Goal: Task Accomplishment & Management: Use online tool/utility

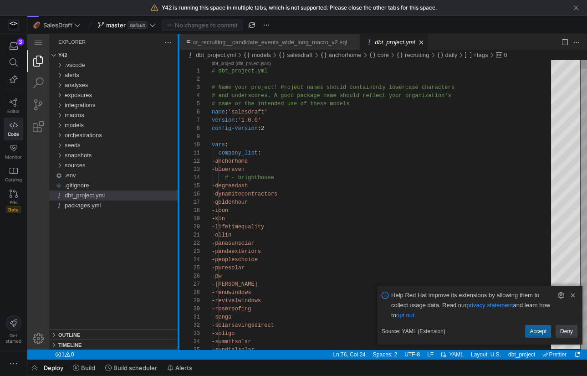
drag, startPoint x: 286, startPoint y: 136, endPoint x: 178, endPoint y: 140, distance: 108.9
click at [178, 140] on div at bounding box center [179, 191] width 2 height 315
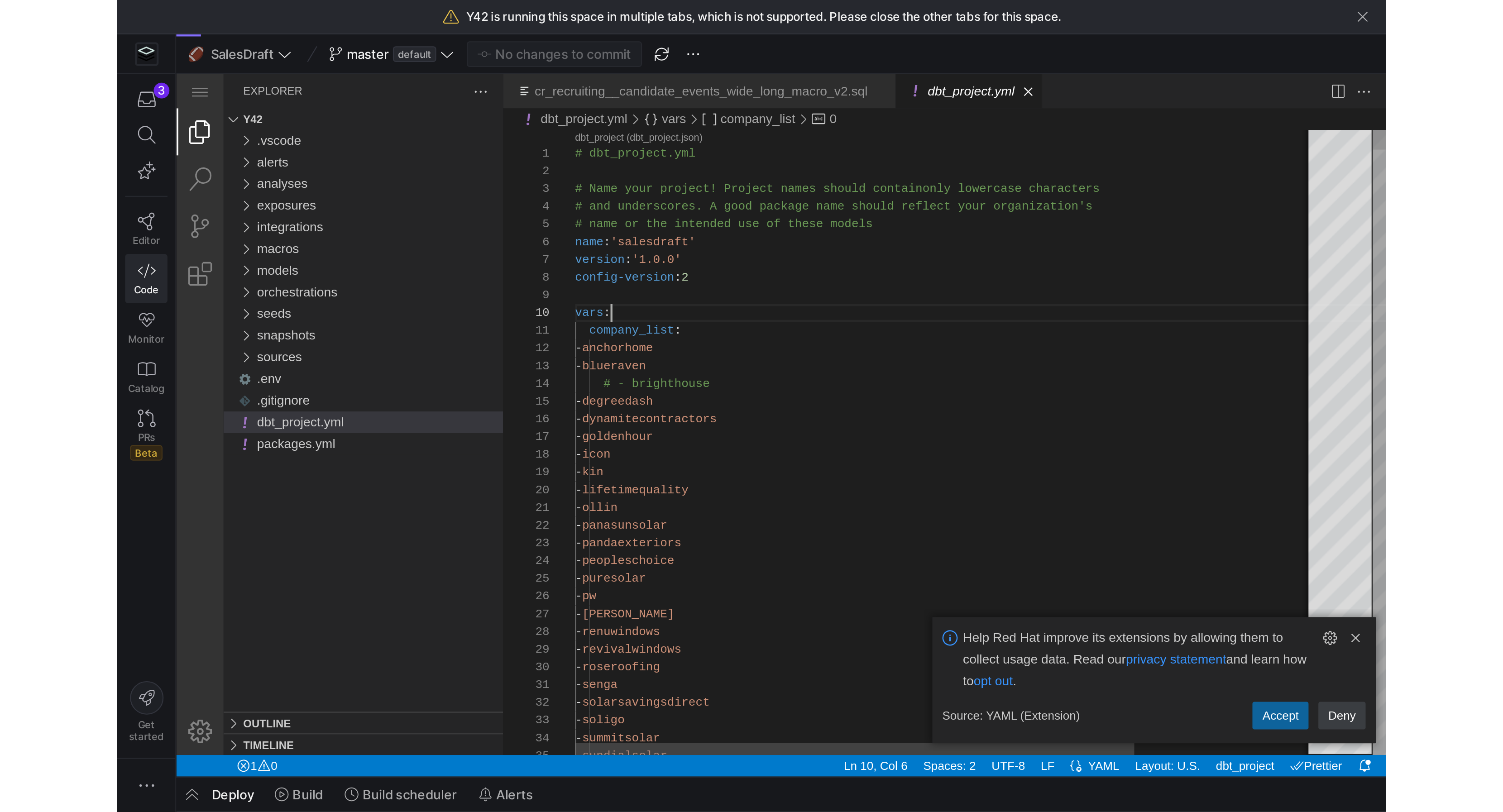
scroll to position [74, 16]
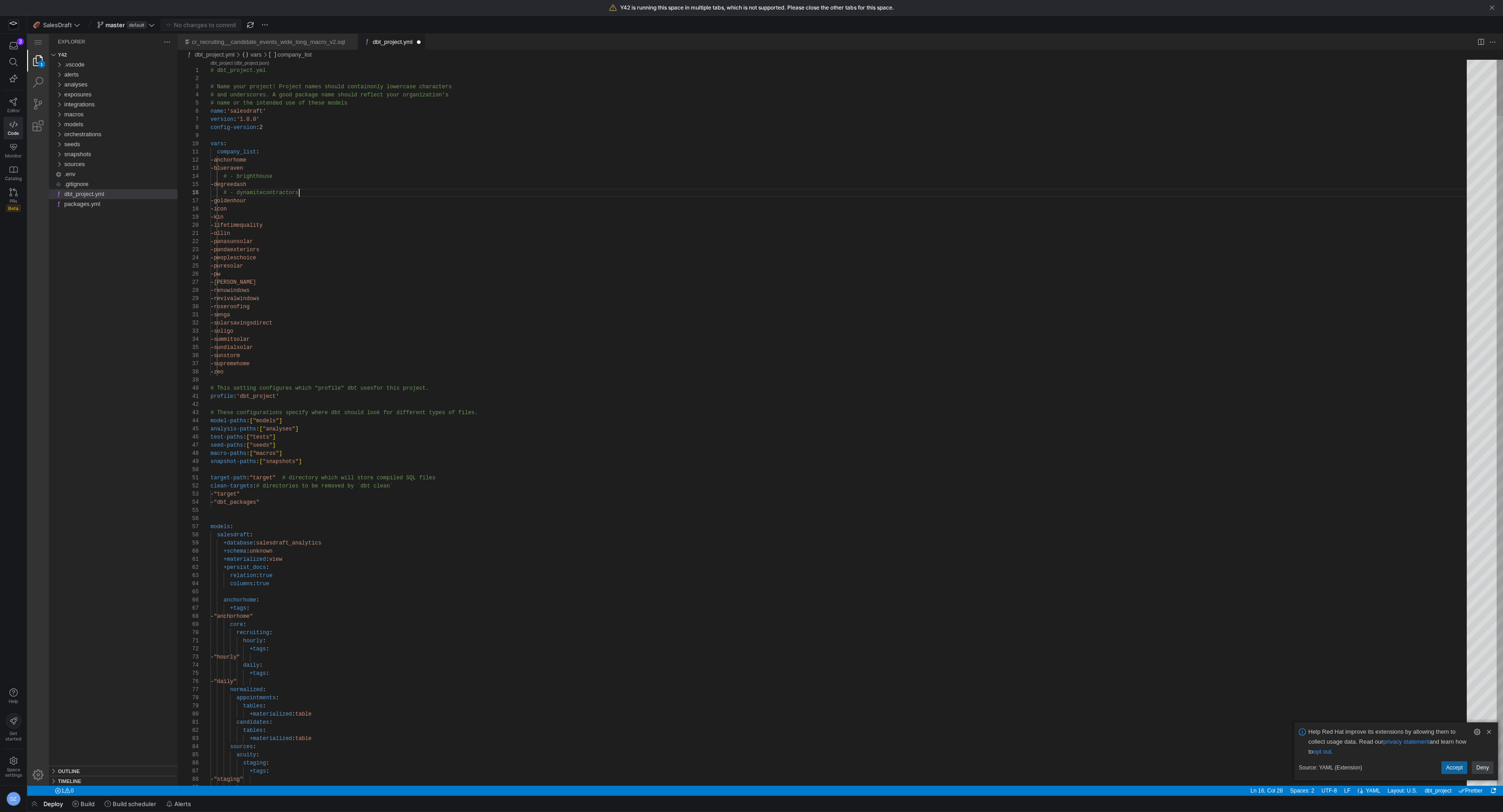
scroll to position [49, 53]
type textarea "company_list: - anchorhome - blueraven # - brighthouse - degreedash - dynamitec…"
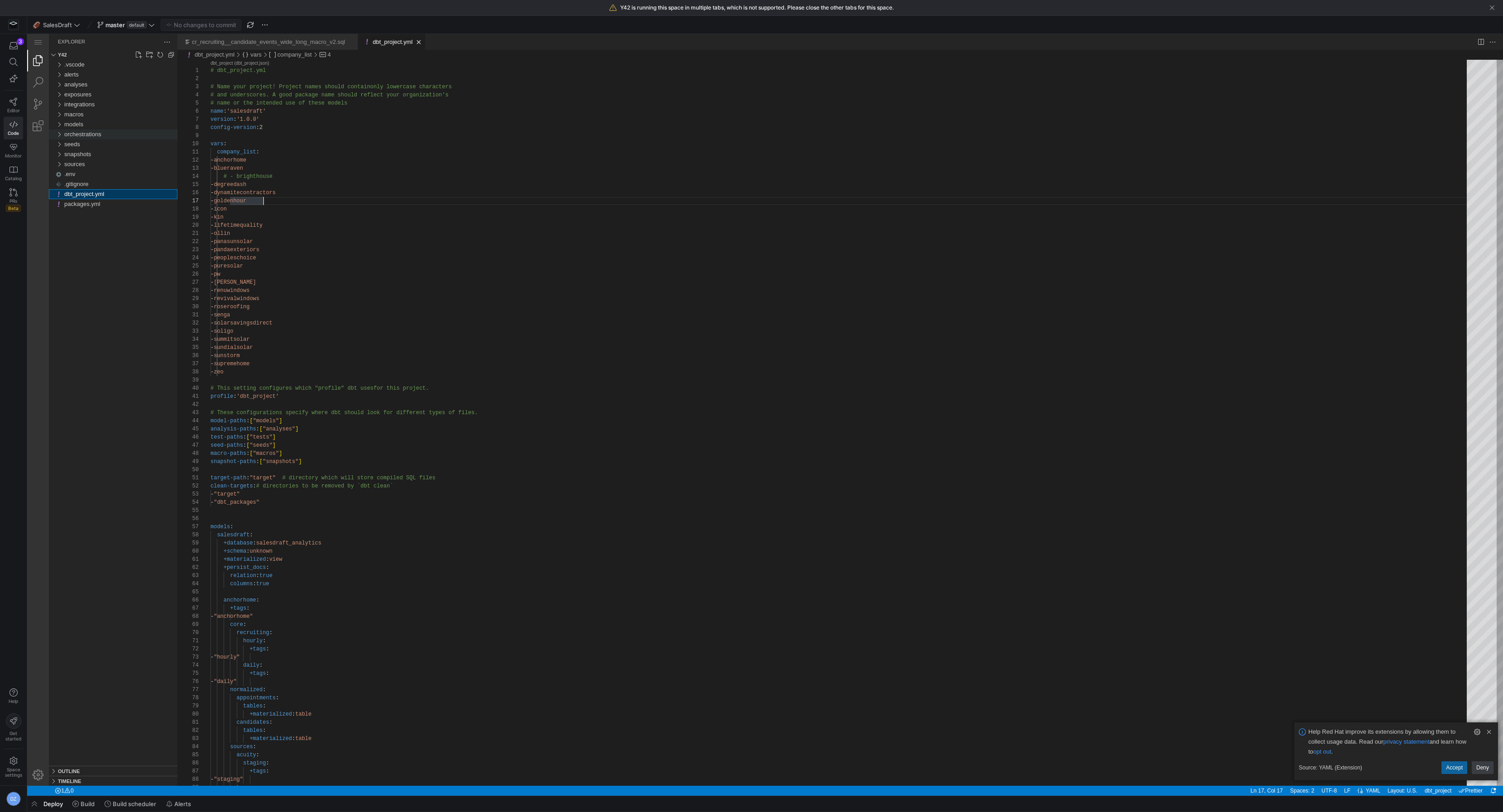
click at [101, 137] on span "orchestrations" at bounding box center [83, 134] width 37 height 7
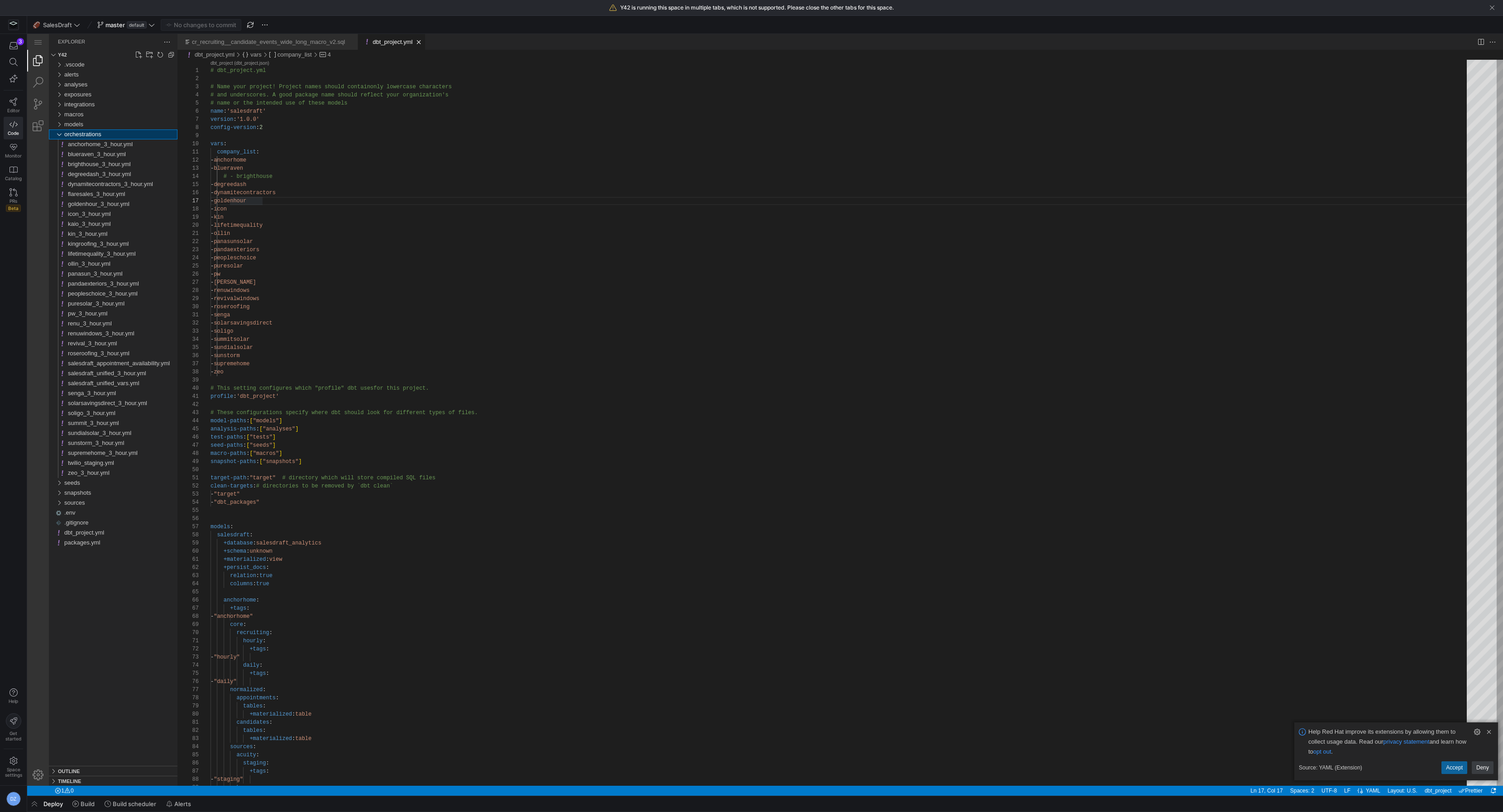
click at [101, 137] on span "orchestrations" at bounding box center [83, 134] width 37 height 7
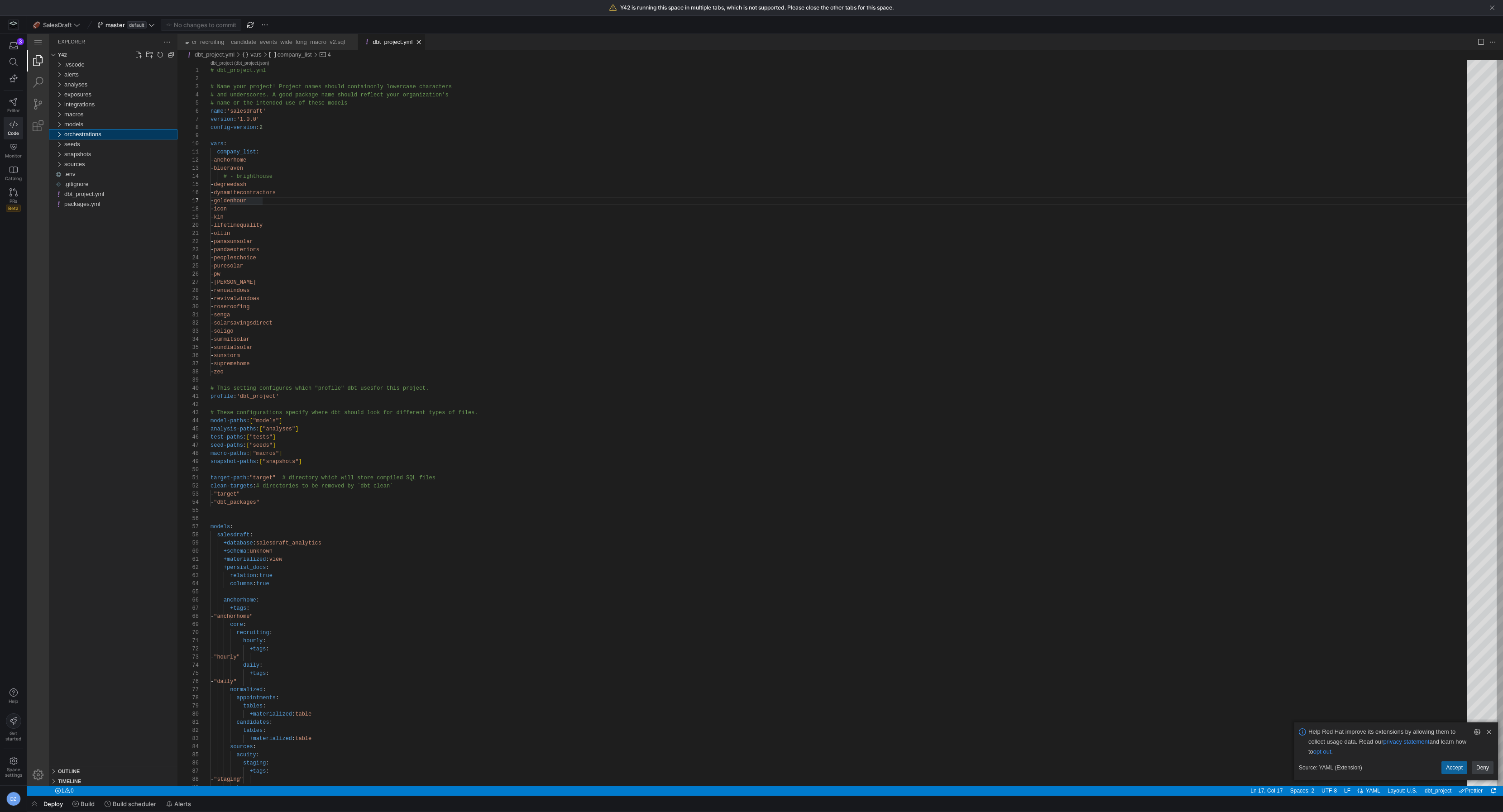
click at [101, 137] on span "orchestrations" at bounding box center [83, 134] width 37 height 7
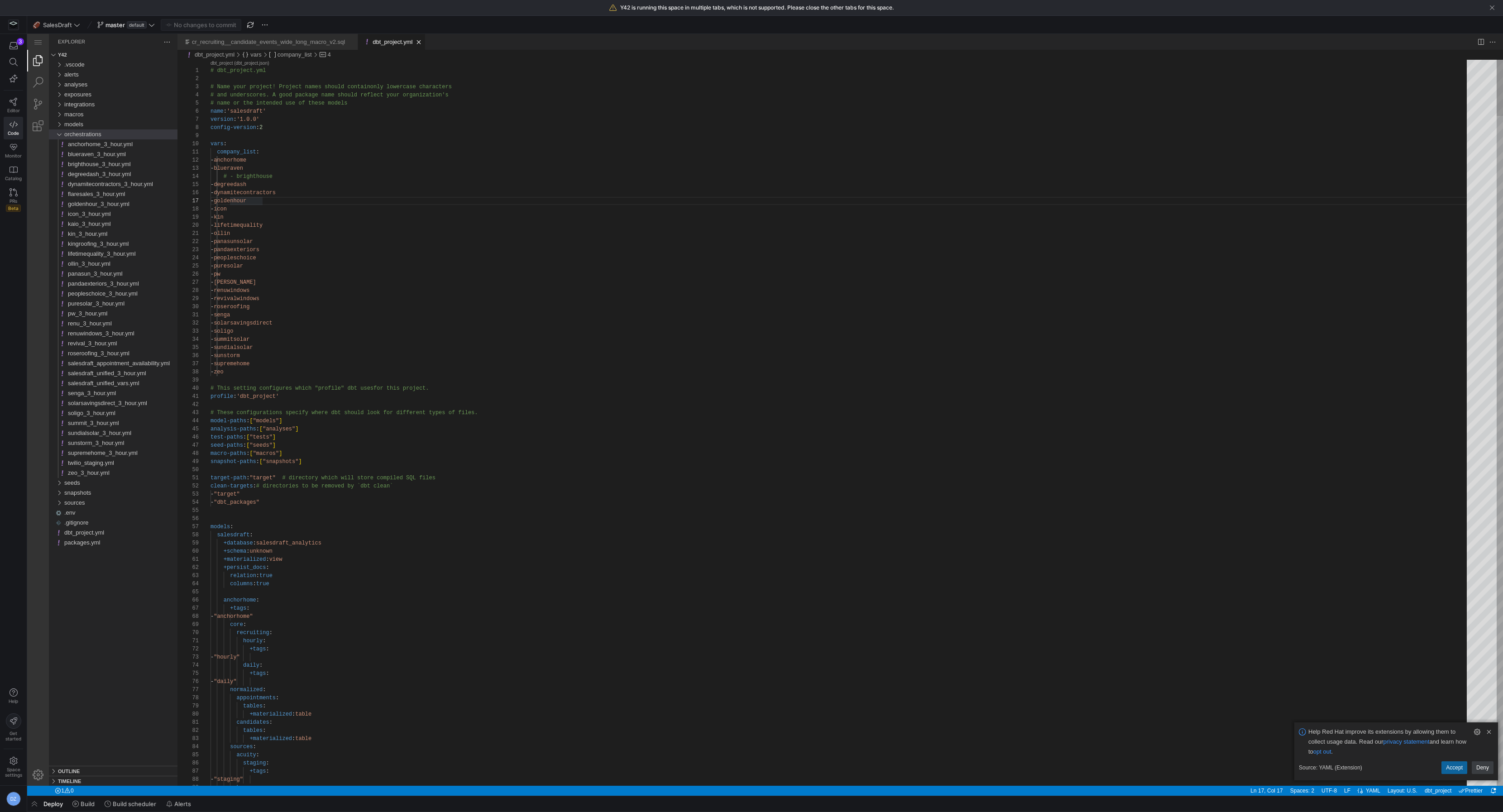
click at [102, 160] on div "brighthouse_3_hour.yml" at bounding box center [122, 164] width 109 height 10
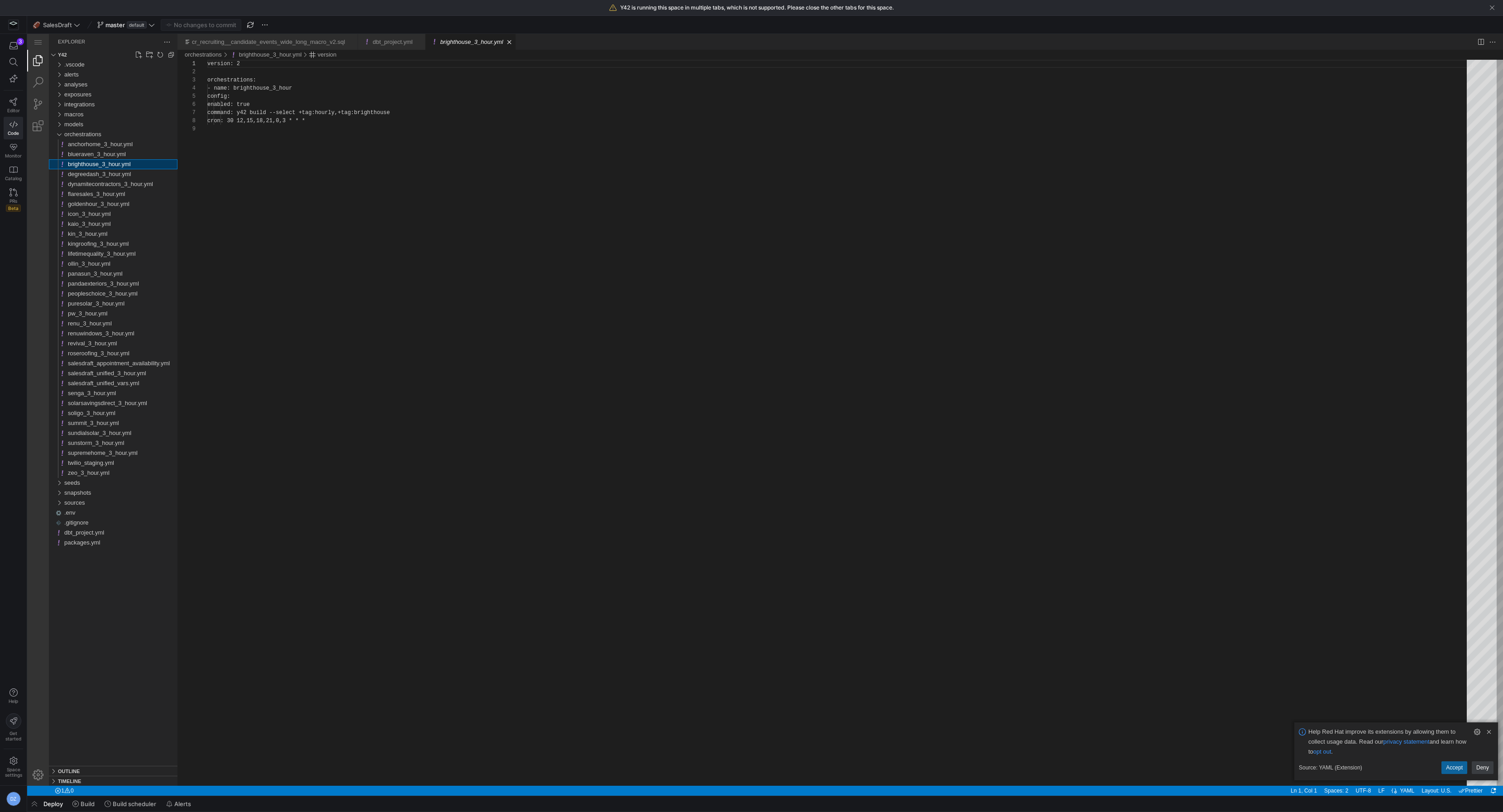
scroll to position [65, 0]
click at [300, 94] on div "version : 2 orchestrations : - name : brighthouse_3_hour config : enabled : tru…" at bounding box center [840, 458] width 1265 height 798
click at [345, 126] on div "version : 2 orchestrations : - name : brighthouse_deactivated config : enabled …" at bounding box center [840, 458] width 1265 height 798
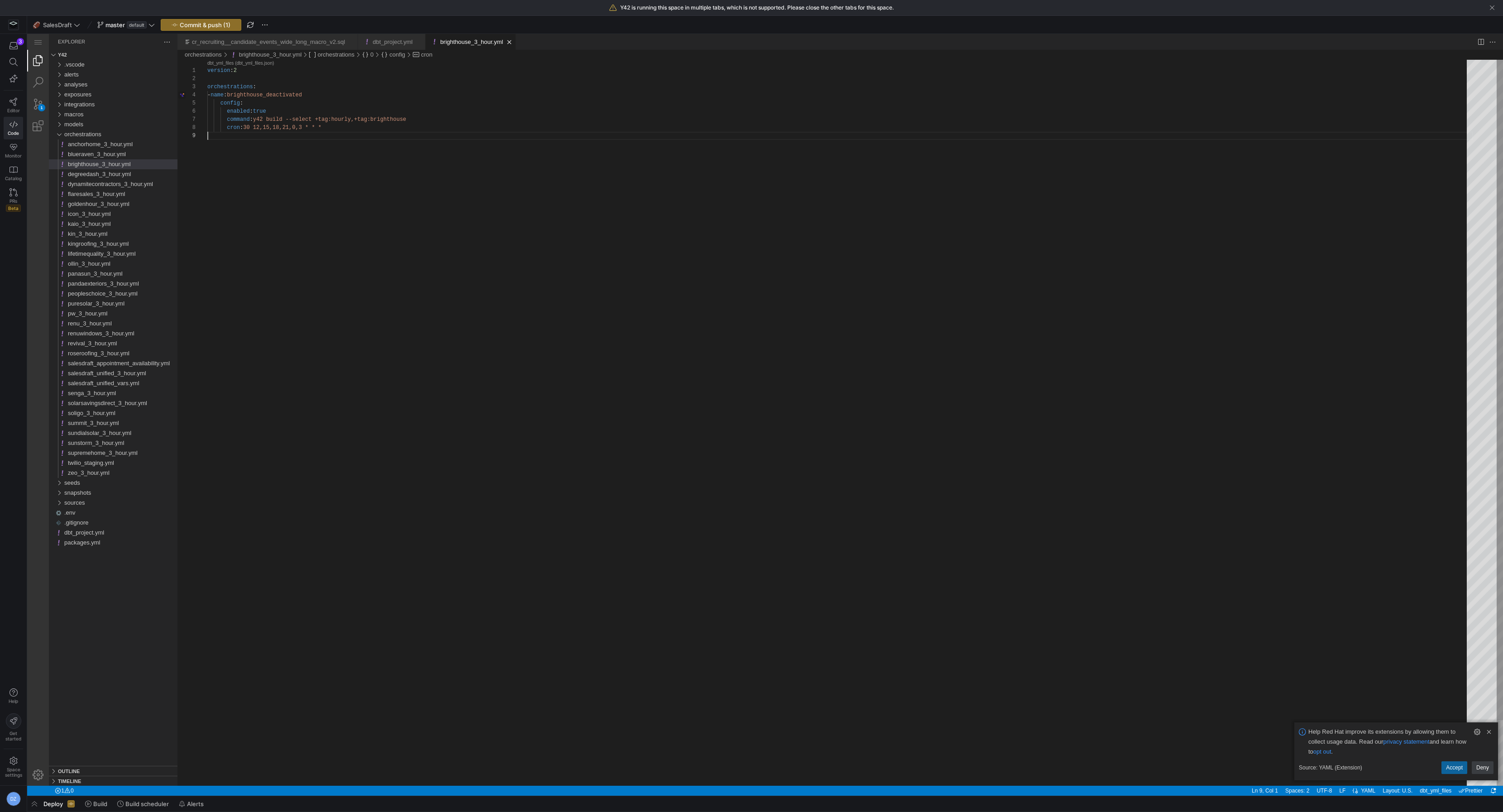
click at [583, 373] on div "version : 2 orchestrations : - name : brighthouse_deactivated config : enabled …" at bounding box center [840, 458] width 1265 height 798
click at [292, 161] on div "version : 2 orchestrations : - name : brighthouse_deactivated config : enabled …" at bounding box center [840, 458] width 1265 height 798
drag, startPoint x: 340, startPoint y: 130, endPoint x: 246, endPoint y: 128, distance: 94.0
paste textarea "2 1"
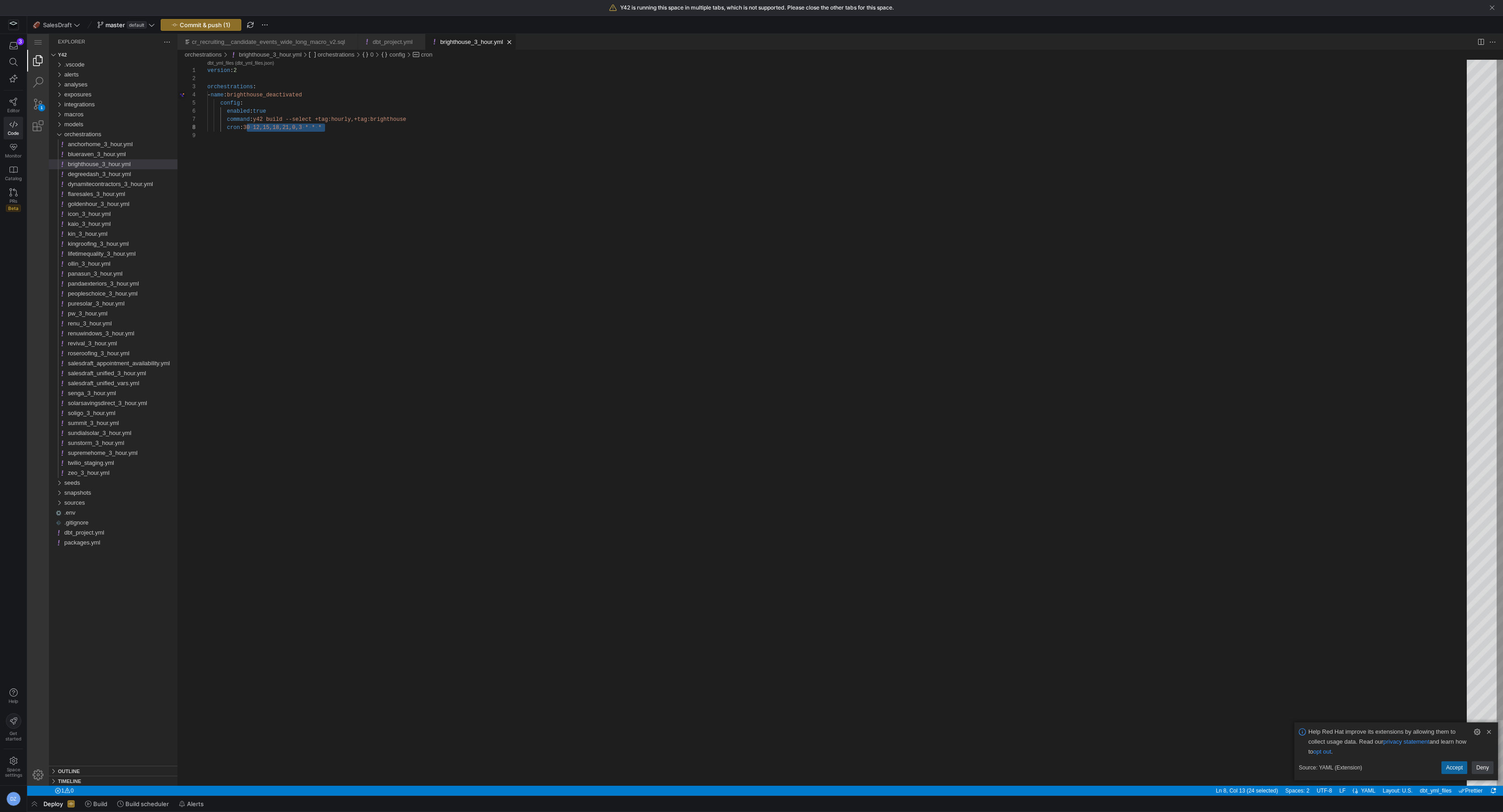
type textarea "version: 2 orchestrations: - name: brighthouse_deactivated config: enabled: tru…"
click at [275, 264] on div "version : 2 orchestrations : - name : brighthouse_deactivated config : enabled …" at bounding box center [840, 458] width 1265 height 798
click at [345, 118] on div "version : 2 orchestrations : - name : brighthouse_deactivated config : enabled …" at bounding box center [840, 458] width 1265 height 798
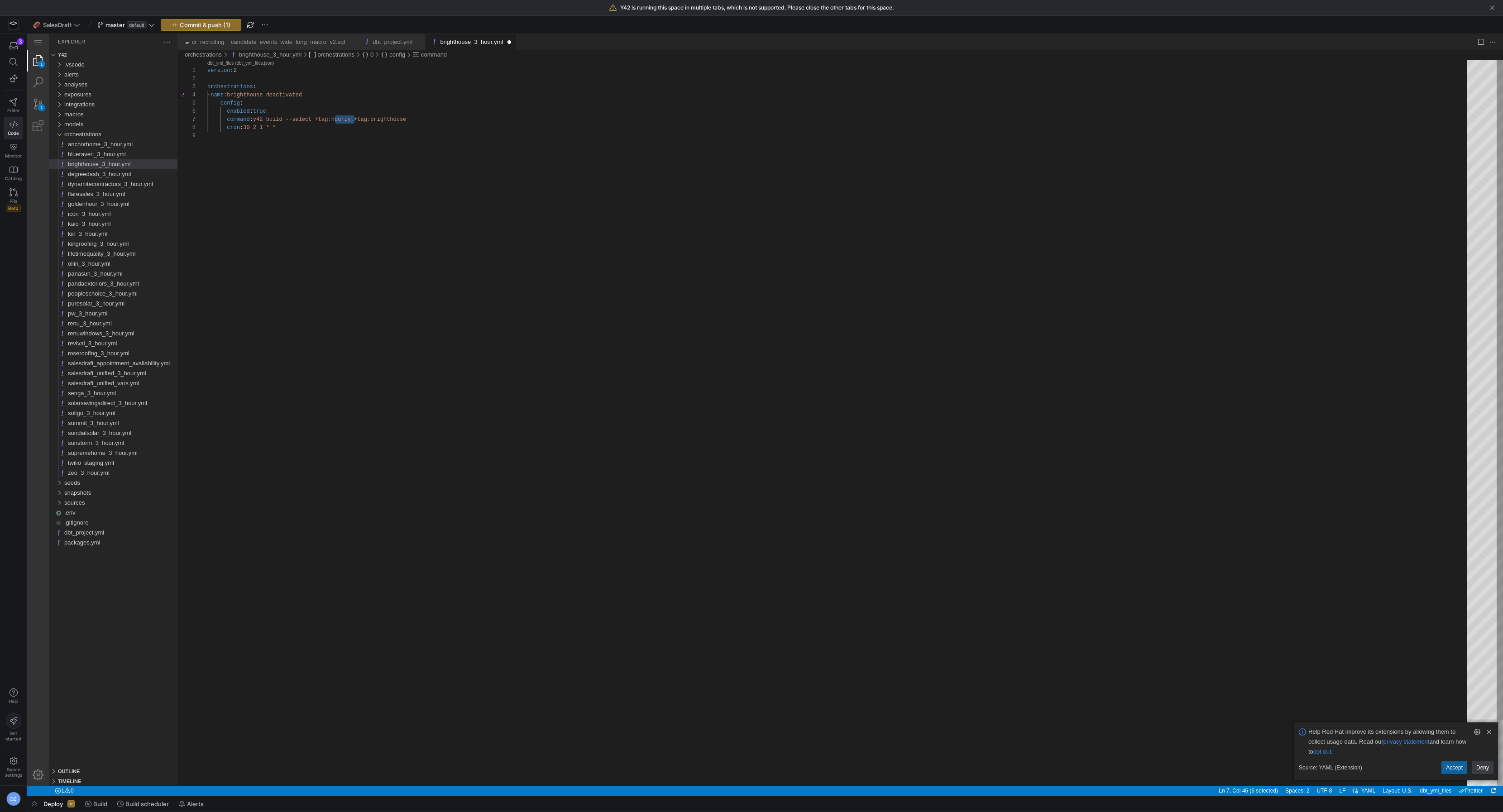
click at [339, 126] on div "version : 2 orchestrations : - name : brighthouse_deactivated config : enabled …" at bounding box center [840, 458] width 1265 height 798
click at [330, 153] on div "version : 2 orchestrations : - name : brighthouse_deactivated config : enabled …" at bounding box center [840, 458] width 1265 height 798
click at [327, 129] on div "version : 2 orchestrations : - name : brighthouse_deactivated config : enabled …" at bounding box center [840, 458] width 1265 height 798
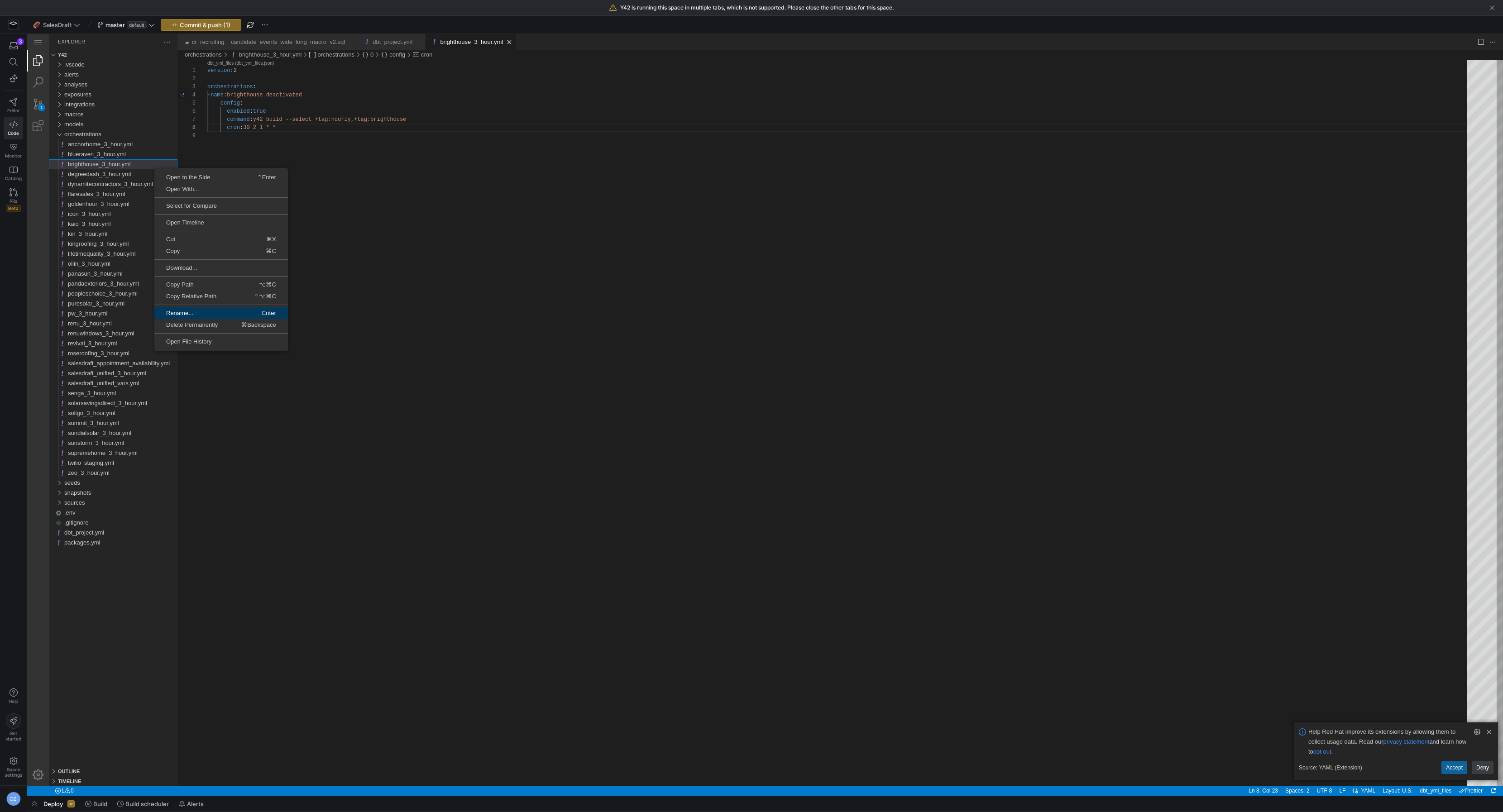
click at [233, 315] on link "Rename... Enter" at bounding box center [221, 313] width 133 height 12
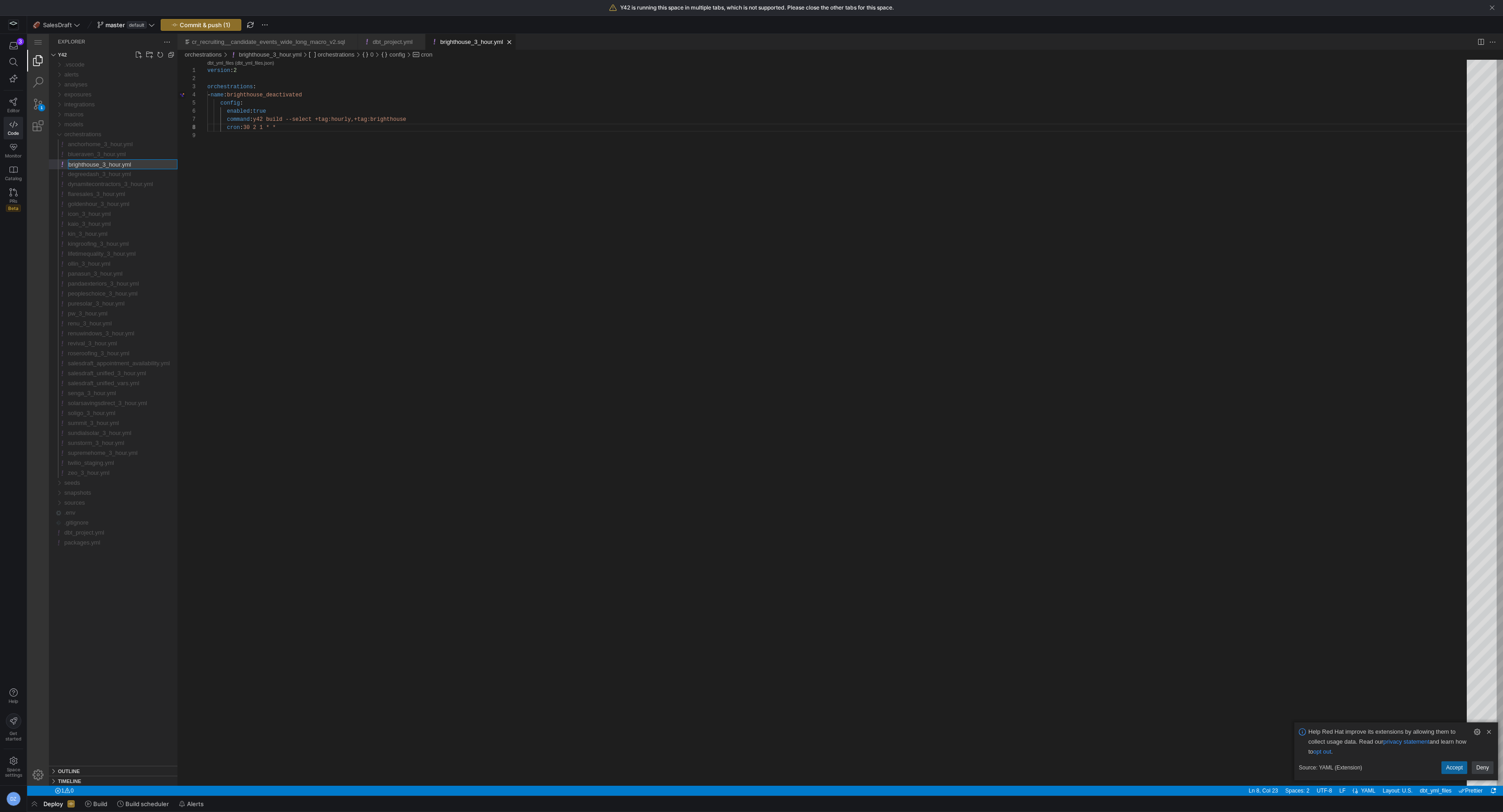
click at [116, 164] on input "brighthouse_3_hour.yml" at bounding box center [122, 164] width 108 height 9
drag, startPoint x: 122, startPoint y: 165, endPoint x: 105, endPoint y: 164, distance: 17.0
click at [105, 164] on input "brighthouse_3_hour.yml" at bounding box center [122, 164] width 108 height 9
type input "brighthouse_deactivated.yml"
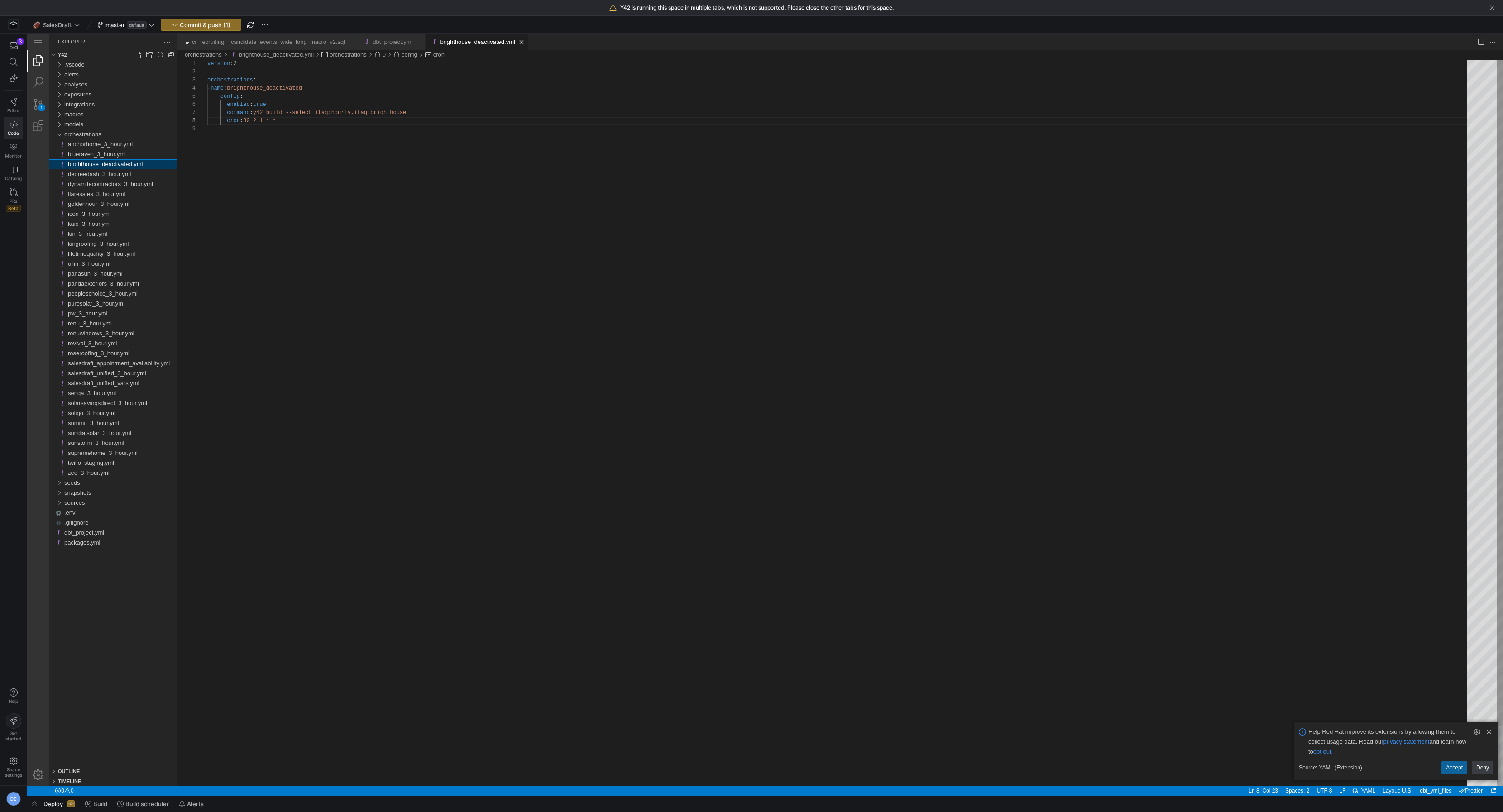
scroll to position [65, 72]
click at [307, 126] on div "version : 2 orchestrations : - name : brighthouse_deactivated config : enabled …" at bounding box center [840, 458] width 1265 height 798
click at [135, 373] on span "salesdraft_unified_3_hour.yml" at bounding box center [106, 373] width 79 height 7
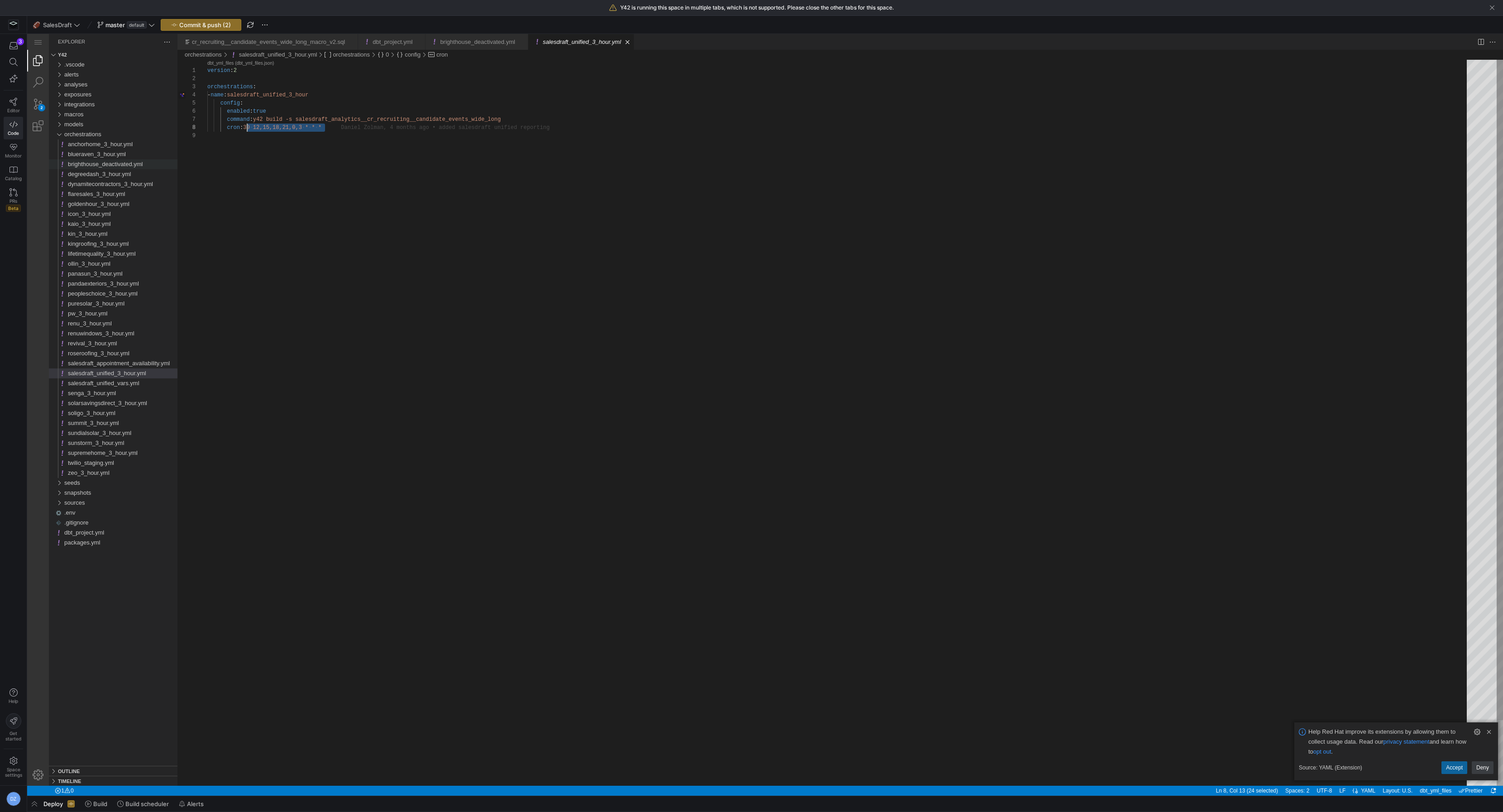
drag, startPoint x: 333, startPoint y: 128, endPoint x: 247, endPoint y: 126, distance: 86.0
paste textarea "0 3 * * 0"
click at [323, 135] on div "version : 2 orchestrations : - name : salesdraft_unified_3_hour config : enable…" at bounding box center [840, 458] width 1265 height 798
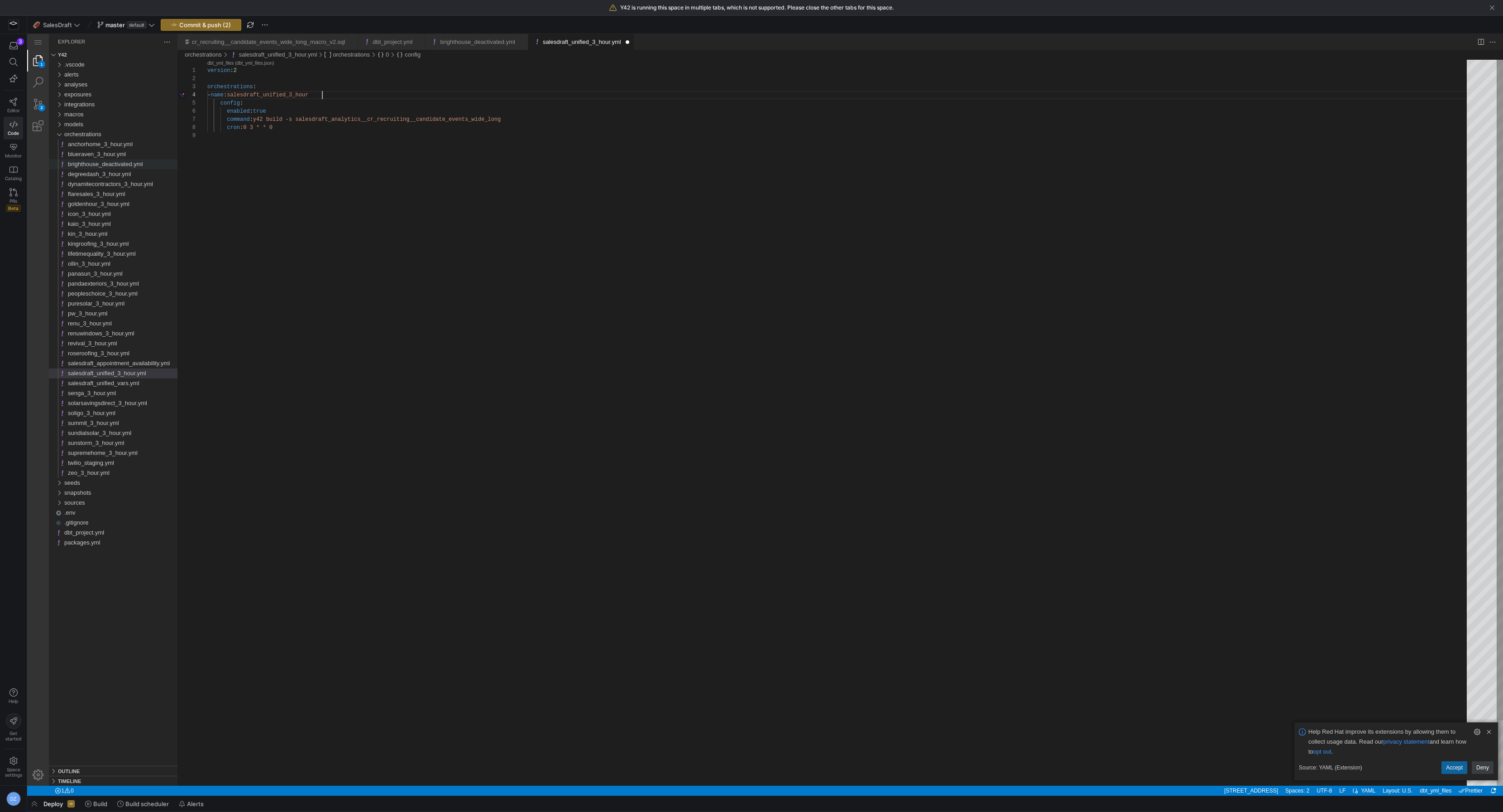
click at [329, 93] on div "version : 2 orchestrations : - name : salesdraft_unified_3_hour config : enable…" at bounding box center [840, 458] width 1265 height 798
drag, startPoint x: 326, startPoint y: 95, endPoint x: 302, endPoint y: 94, distance: 24.0
type textarea "version: 2 orchestrations: - name: salesdraft_unified_weekly config: enabled: t…"
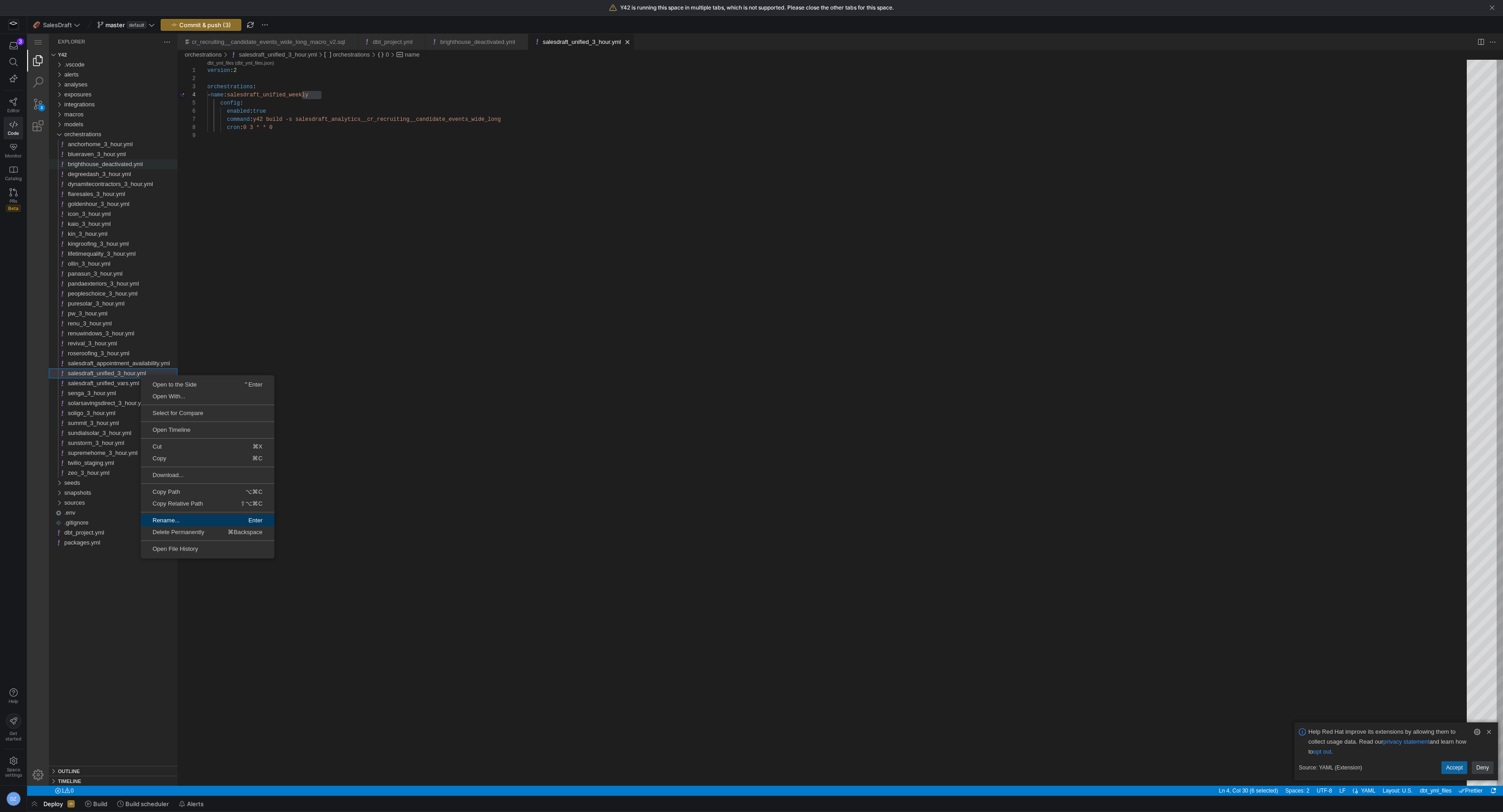
click at [186, 373] on span "Rename..." at bounding box center [174, 520] width 66 height 6
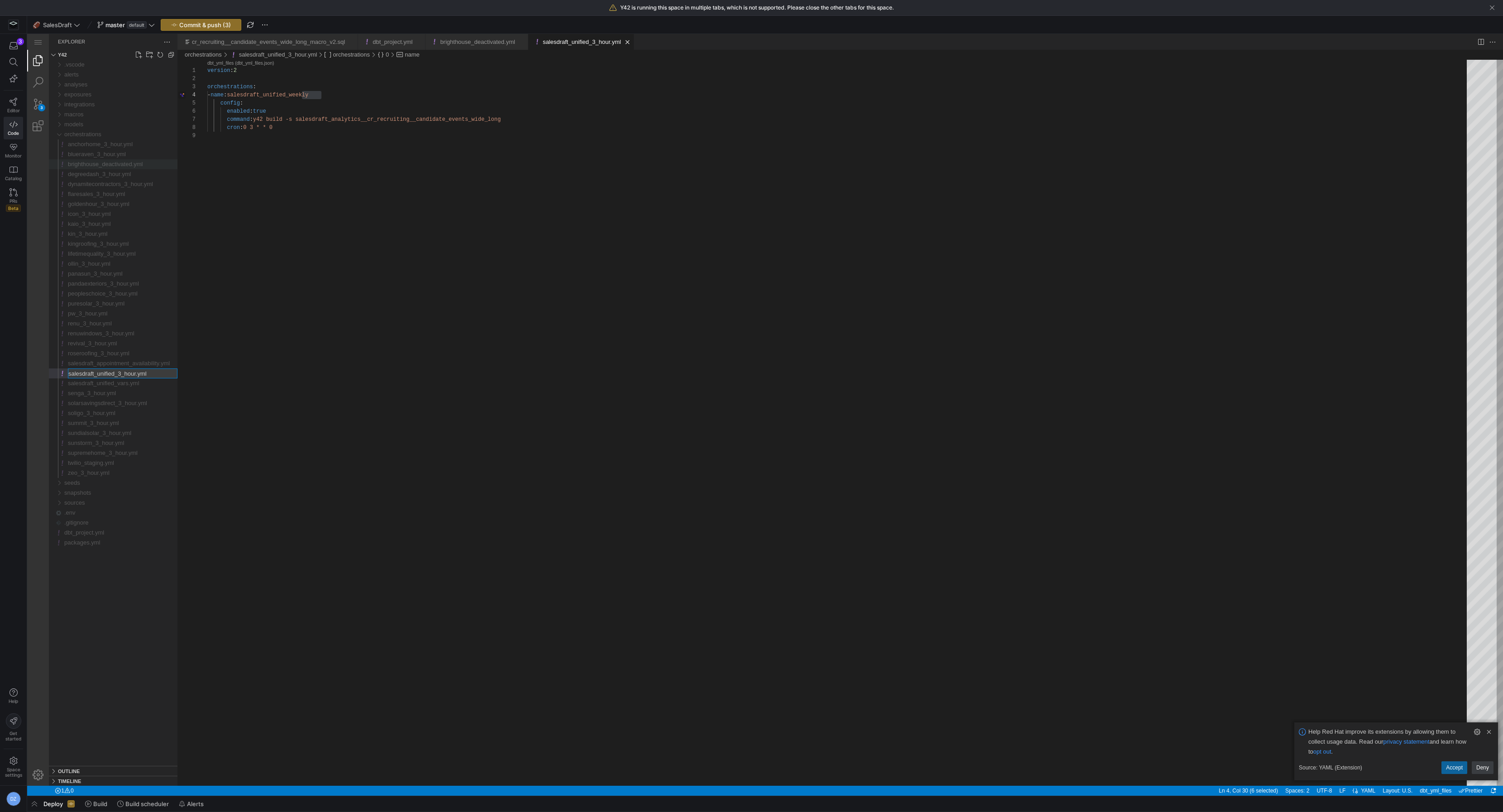
click at [138, 373] on input "salesdraft_unified_3_hour.yml" at bounding box center [122, 373] width 108 height 9
type input "salesdraft_unified_weekly.yml"
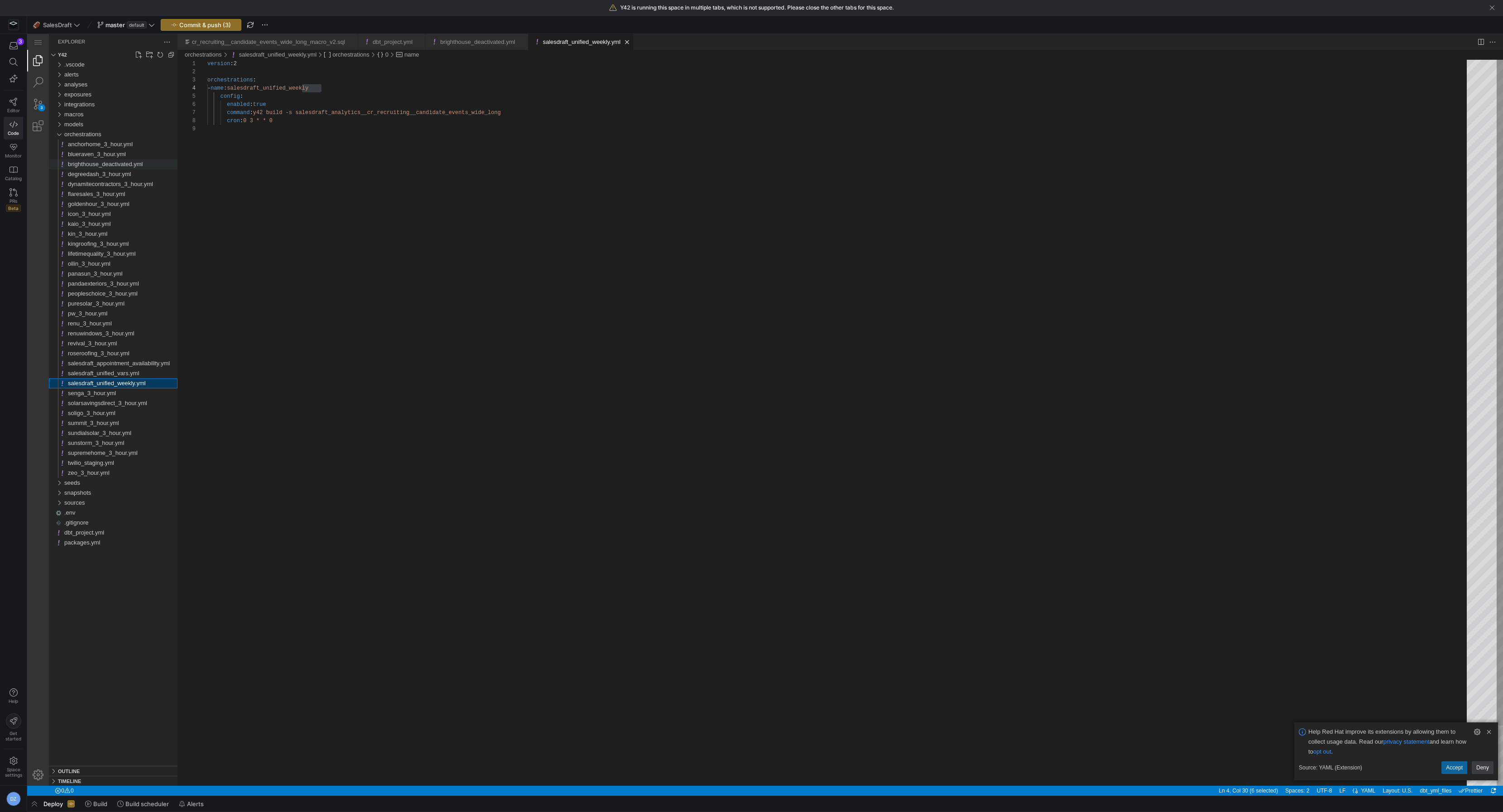
scroll to position [65, 94]
click at [302, 372] on div "version : 2 orchestrations : - name : salesdraft_unified_weekly config : enable…" at bounding box center [840, 458] width 1265 height 798
click at [322, 193] on div "version : 2 orchestrations : - name : salesdraft_unified_weekly config : enable…" at bounding box center [840, 458] width 1265 height 798
click at [229, 29] on span "button" at bounding box center [201, 25] width 80 height 11
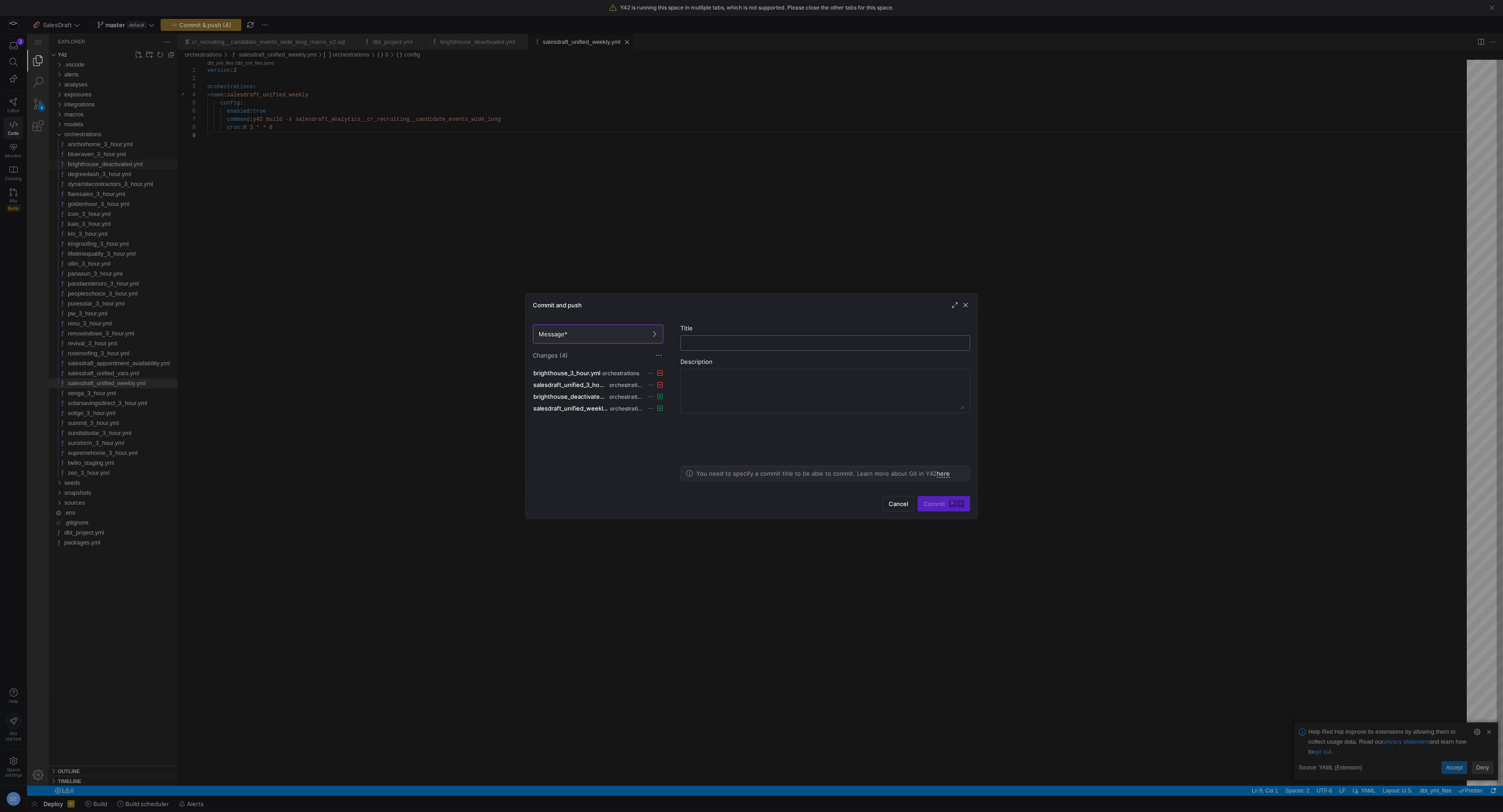
click at [583, 343] on input "text" at bounding box center [825, 342] width 274 height 7
type input "a"
type input "H"
click at [583, 344] on input "updating schedule" at bounding box center [825, 342] width 274 height 7
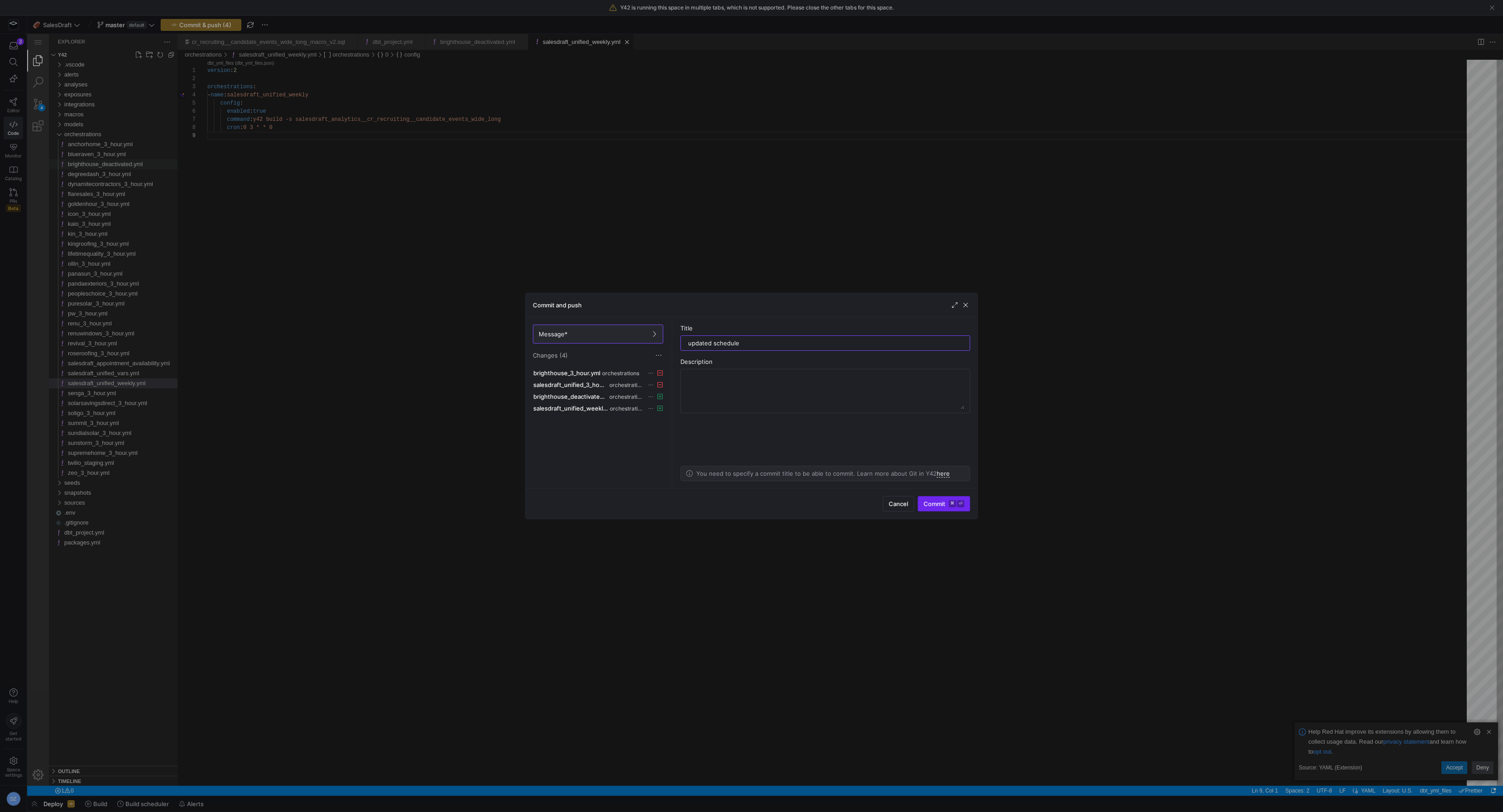
type input "updated schedule"
click at [583, 373] on span "Commit ⌘ ⏎" at bounding box center [943, 503] width 41 height 7
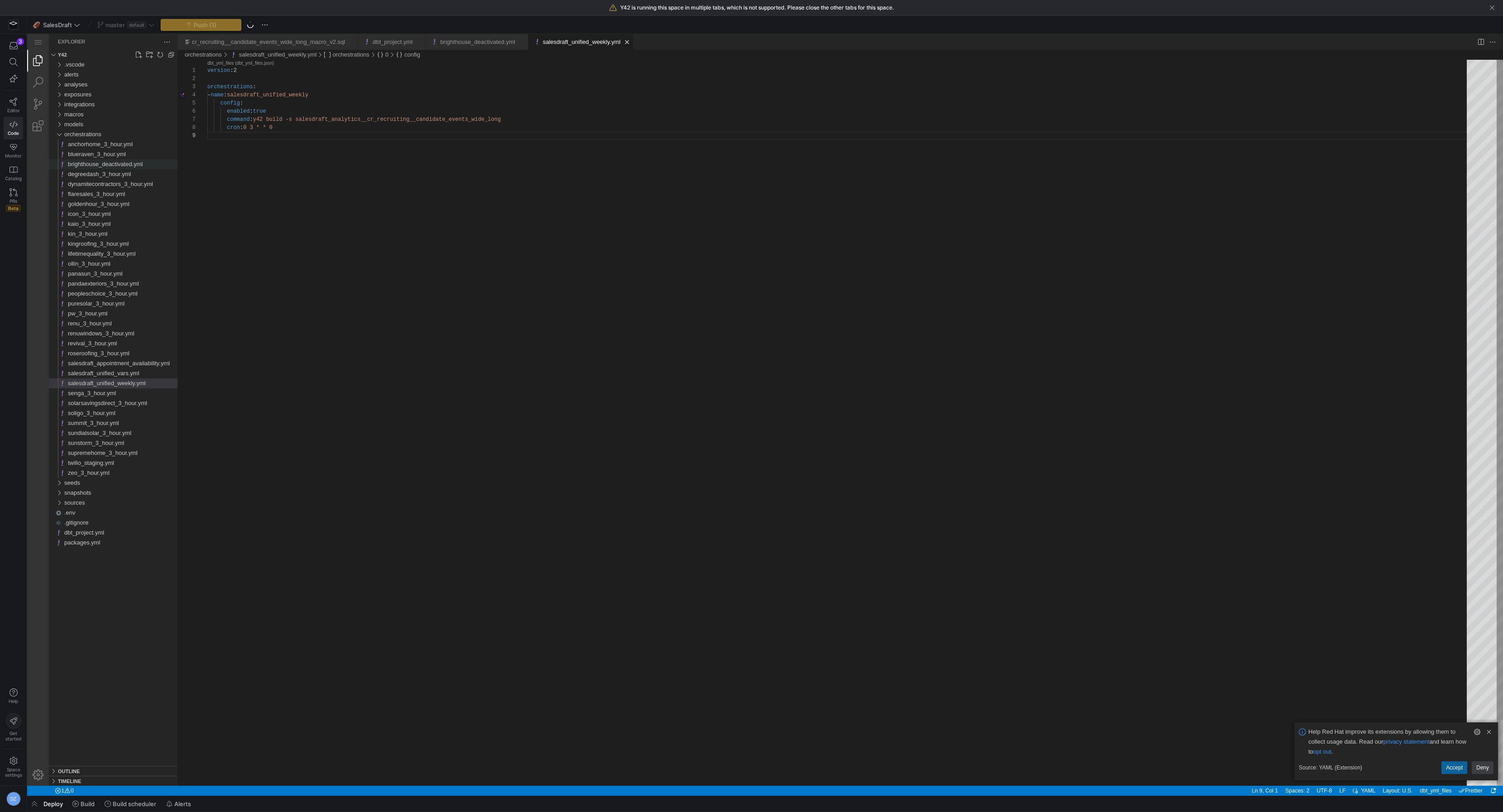
click at [471, 253] on div "version : 2 orchestrations : - name : salesdraft_unified_weekly config : enable…" at bounding box center [840, 458] width 1265 height 798
click at [304, 203] on div "version : 2 orchestrations : - name : salesdraft_unified_weekly config : enable…" at bounding box center [840, 458] width 1265 height 798
click at [286, 373] on div "version : 2 orchestrations : - name : salesdraft_unified_weekly config : enable…" at bounding box center [840, 458] width 1265 height 798
click at [507, 373] on div "version : 2 orchestrations : - name : salesdraft_unified_weekly config : enable…" at bounding box center [840, 458] width 1265 height 798
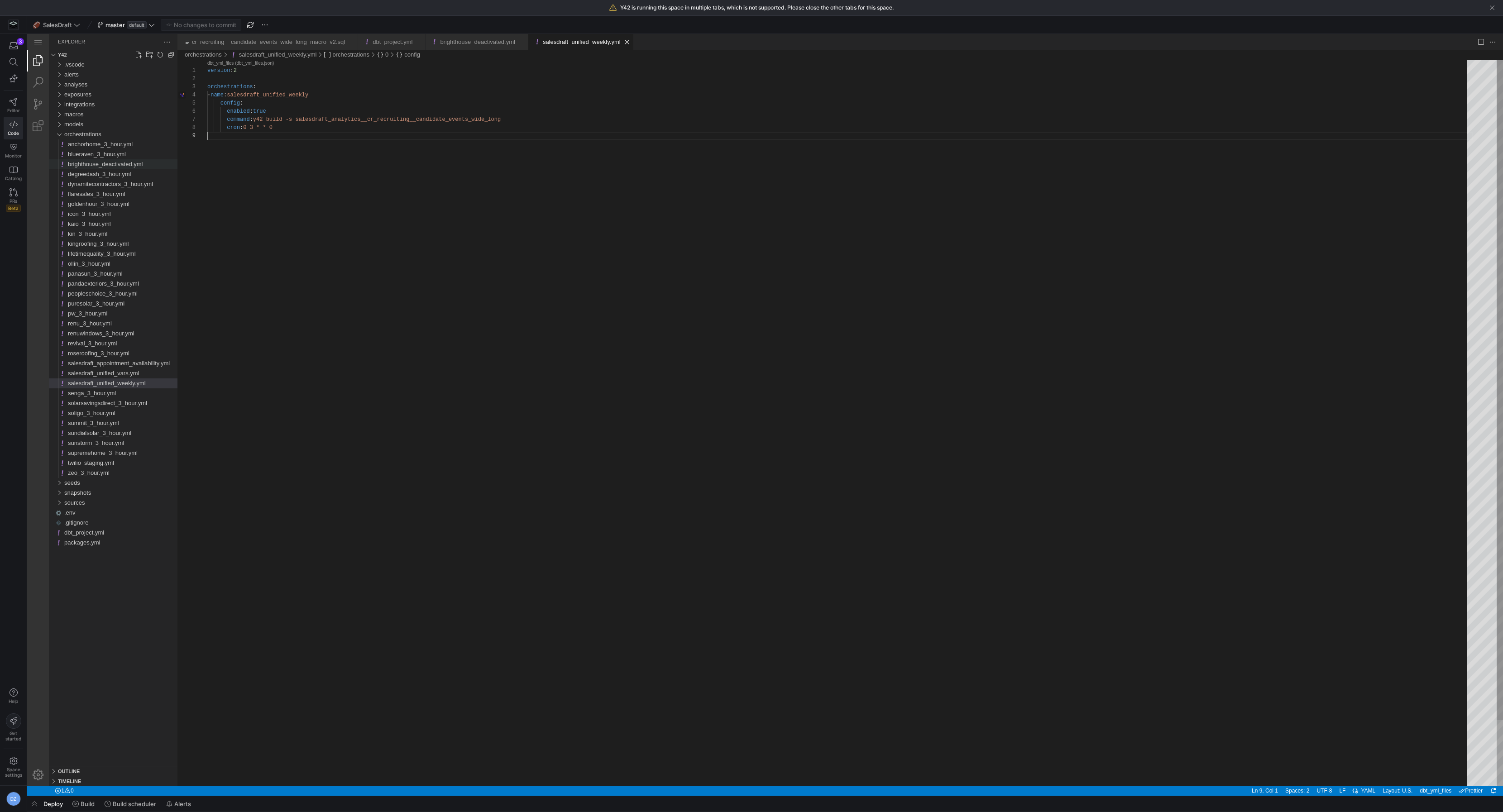
click at [430, 373] on div "version : 2 orchestrations : - name : salesdraft_unified_weekly config : enable…" at bounding box center [840, 458] width 1265 height 798
